Goal: Task Accomplishment & Management: Use online tool/utility

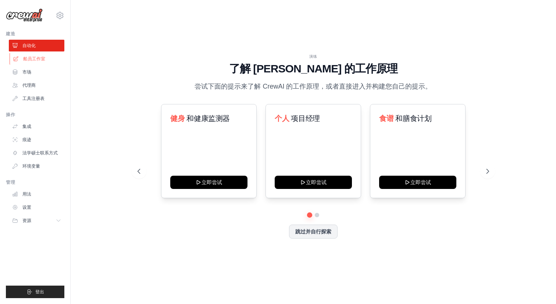
click at [31, 56] on font "船员工作室" at bounding box center [34, 58] width 22 height 5
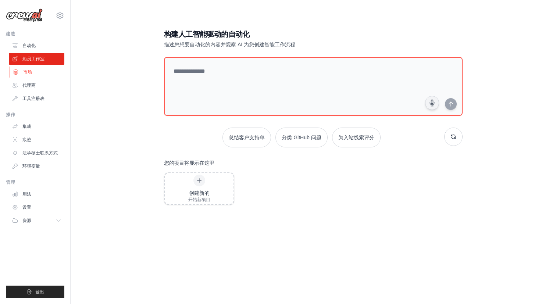
click at [37, 74] on link "市场" at bounding box center [38, 72] width 56 height 12
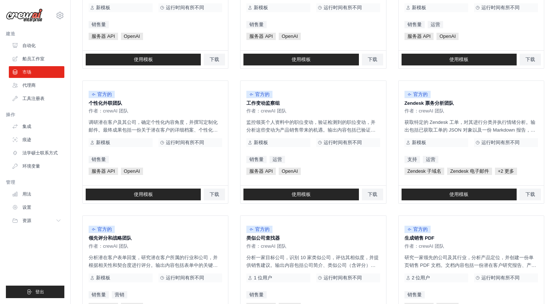
scroll to position [115, 0]
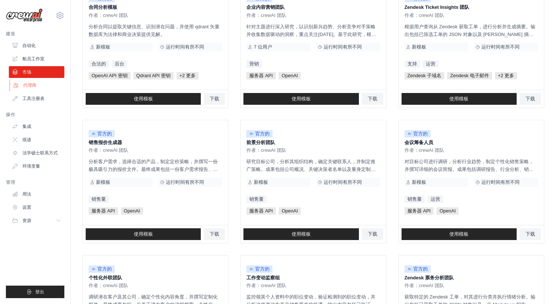
click at [31, 89] on link "代理商" at bounding box center [38, 85] width 56 height 12
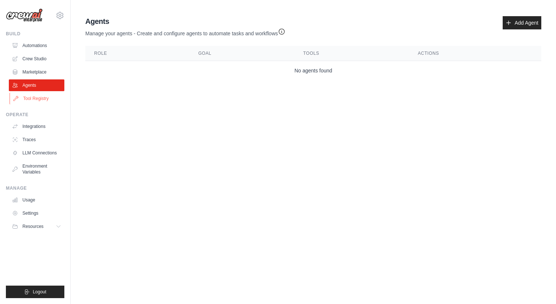
click at [32, 97] on link "Tool Registry" at bounding box center [38, 99] width 56 height 12
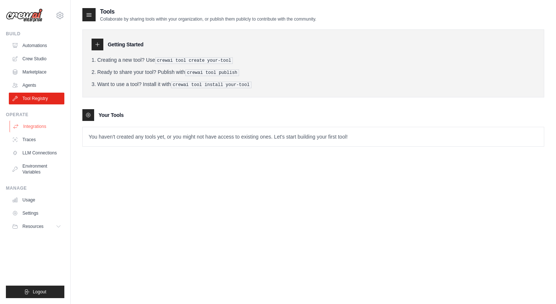
click at [34, 125] on link "Integrations" at bounding box center [38, 127] width 56 height 12
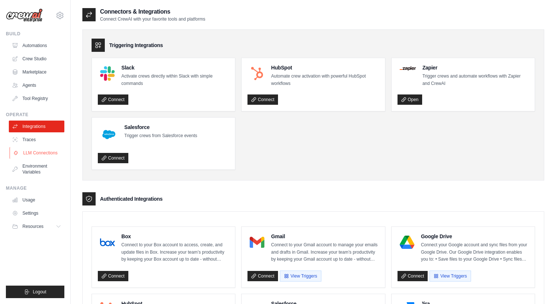
click at [28, 154] on link "LLM Connections" at bounding box center [38, 153] width 56 height 12
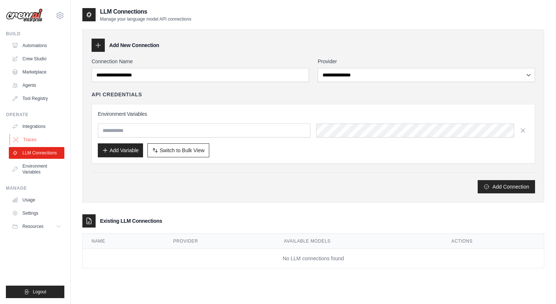
click at [28, 139] on link "Traces" at bounding box center [38, 140] width 56 height 12
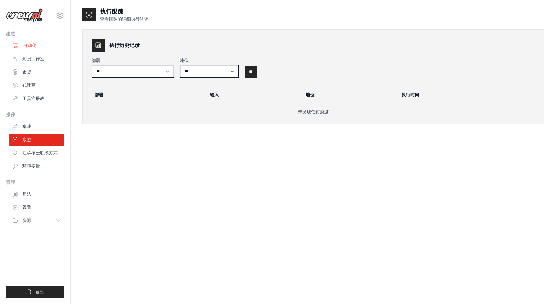
click at [32, 46] on font "自动化" at bounding box center [29, 45] width 13 height 5
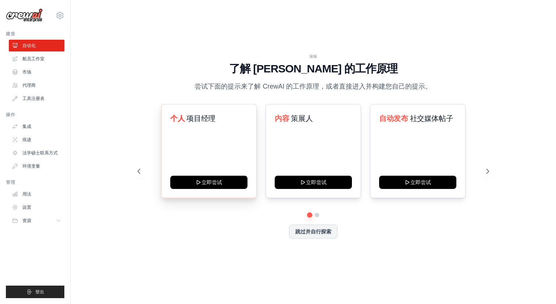
click at [228, 153] on div "个人 项目经理 立即尝试" at bounding box center [209, 151] width 96 height 94
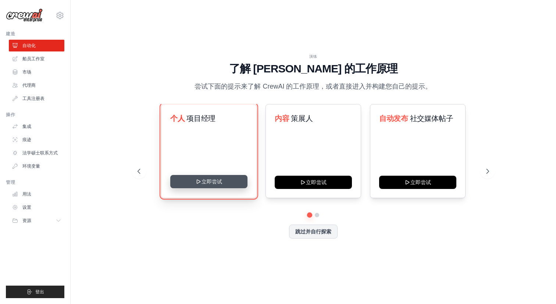
click at [209, 183] on button "立即尝试" at bounding box center [208, 181] width 77 height 13
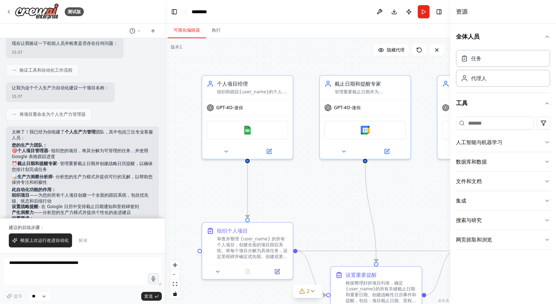
scroll to position [291, 0]
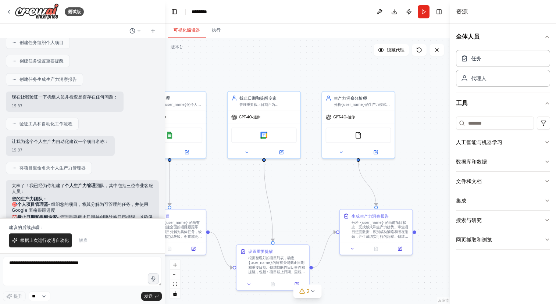
drag, startPoint x: 302, startPoint y: 189, endPoint x: 221, endPoint y: 185, distance: 81.0
click at [221, 185] on div ".deletable-edge-delete-btn { width: 20px; height: 20px; border: 0px solid #ffff…" at bounding box center [307, 171] width 285 height 266
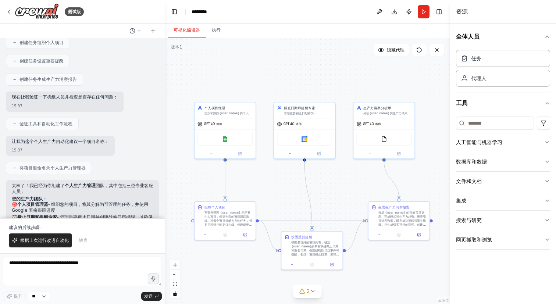
drag, startPoint x: 237, startPoint y: 188, endPoint x: 288, endPoint y: 183, distance: 51.4
click at [288, 184] on div ".deletable-edge-delete-btn { width: 20px; height: 20px; border: 0px solid #ffff…" at bounding box center [307, 171] width 285 height 266
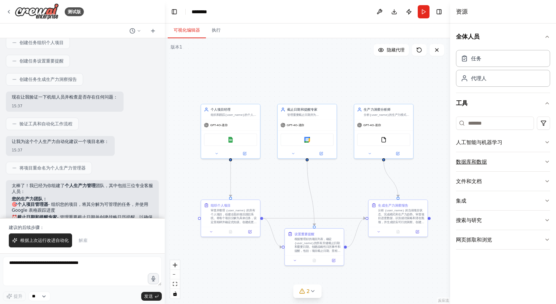
click at [544, 162] on icon "button" at bounding box center [547, 162] width 6 height 6
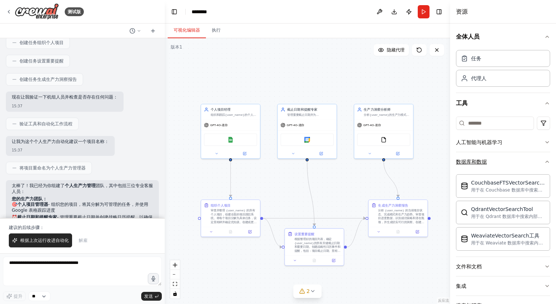
click at [544, 162] on icon "button" at bounding box center [547, 162] width 6 height 6
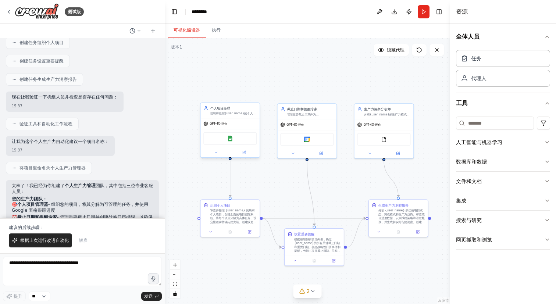
click at [240, 139] on div "Google 表格" at bounding box center [229, 138] width 53 height 13
click at [50, 241] on font "根据上次运行改进自动化" at bounding box center [44, 240] width 49 height 5
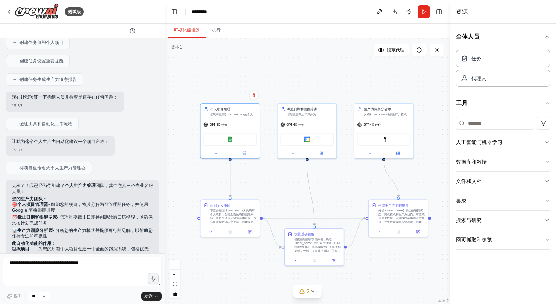
scroll to position [389, 0]
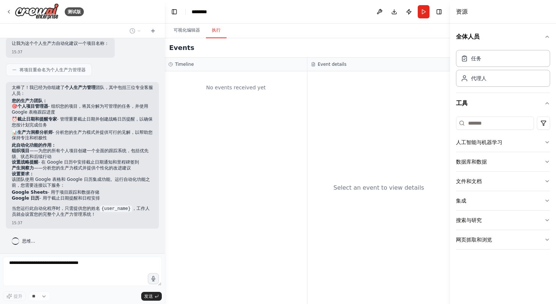
click at [216, 27] on font "执行" at bounding box center [216, 30] width 9 height 6
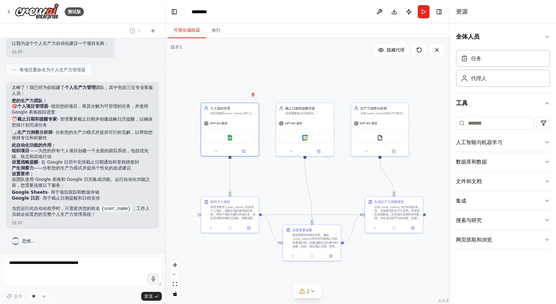
click at [186, 30] on font "可视化编辑器" at bounding box center [187, 30] width 26 height 5
click at [234, 128] on div "Google 表格" at bounding box center [230, 137] width 58 height 18
click at [228, 120] on div "GPT-4O-迷你" at bounding box center [230, 122] width 58 height 10
click at [298, 124] on font "GPT-4O-迷你" at bounding box center [293, 122] width 17 height 3
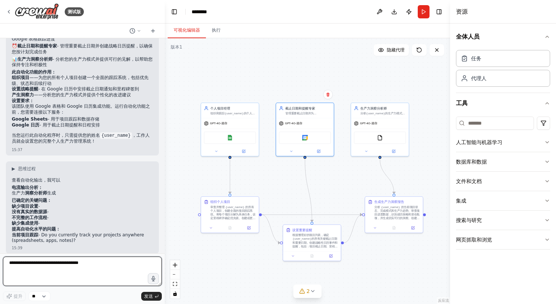
scroll to position [0, 0]
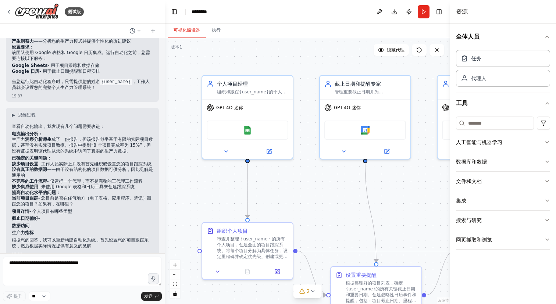
scroll to position [529, 0]
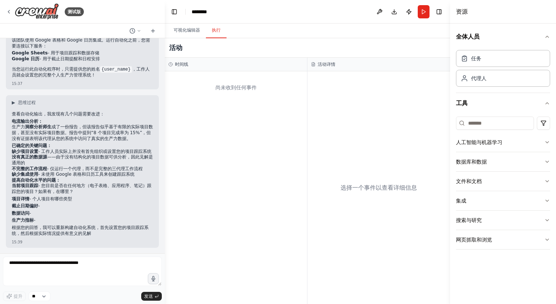
click at [217, 26] on button "执行" at bounding box center [216, 30] width 21 height 15
click at [218, 100] on div "尚未收到任何事件" at bounding box center [236, 187] width 142 height 233
click at [233, 107] on div "尚未收到任何事件" at bounding box center [236, 187] width 142 height 233
click at [241, 108] on div "尚未收到任何事件" at bounding box center [236, 187] width 142 height 233
click at [241, 85] on font "尚未收到任何事件" at bounding box center [236, 88] width 41 height 6
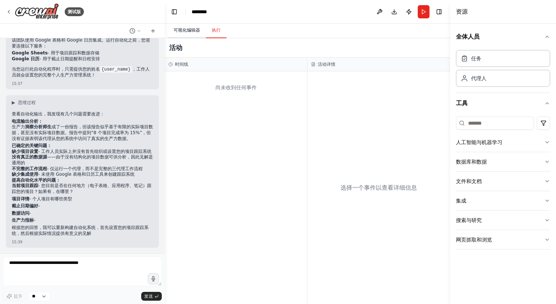
click at [190, 36] on button "可视化编辑器" at bounding box center [187, 30] width 38 height 15
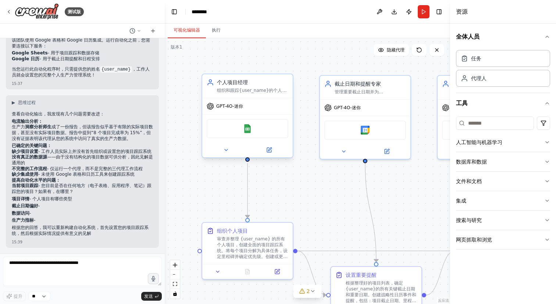
click at [228, 86] on div "个人项目经理" at bounding box center [252, 82] width 71 height 7
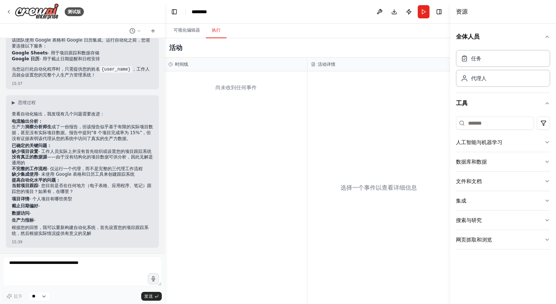
click at [219, 28] on font "执行" at bounding box center [216, 30] width 9 height 5
click at [184, 28] on font "可视化编辑器" at bounding box center [187, 30] width 26 height 5
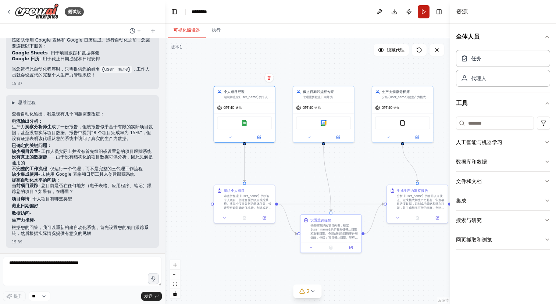
click at [424, 11] on button "跑步" at bounding box center [424, 11] width 12 height 13
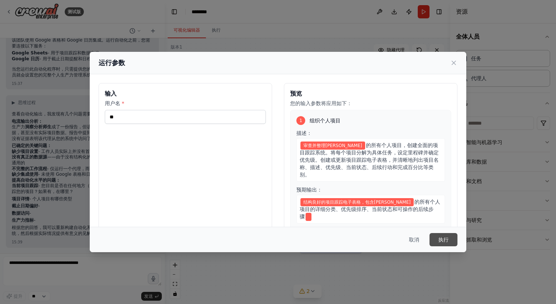
click at [438, 237] on font "执行" at bounding box center [443, 240] width 10 height 6
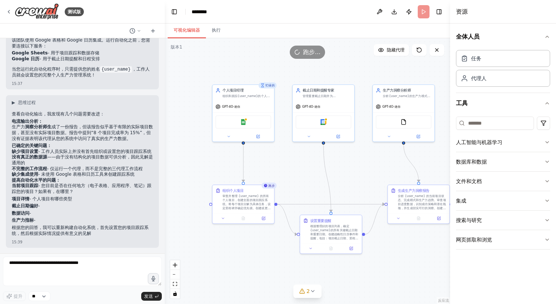
click at [363, 157] on div ".deletable-edge-delete-btn { width: 20px; height: 20px; border: 0px solid #ffff…" at bounding box center [307, 171] width 285 height 266
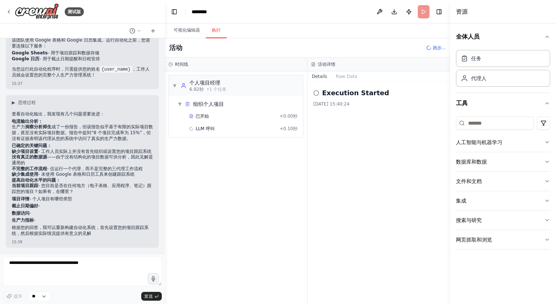
click at [221, 31] on button "执行" at bounding box center [216, 30] width 21 height 15
click at [218, 126] on div "LLM 呼叫 + 0.10秒" at bounding box center [243, 129] width 109 height 6
click at [209, 117] on div "已开始" at bounding box center [233, 116] width 88 height 6
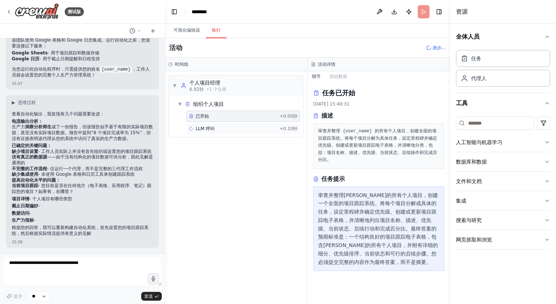
click at [209, 128] on font "LLM 呼叫" at bounding box center [205, 128] width 19 height 5
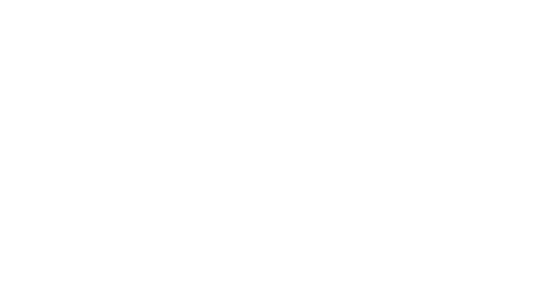
click at [343, 0] on html "原文 请对此翻译评分 您的反馈将用于改进谷歌翻译" at bounding box center [278, 0] width 556 height 0
